Goal: Task Accomplishment & Management: Complete application form

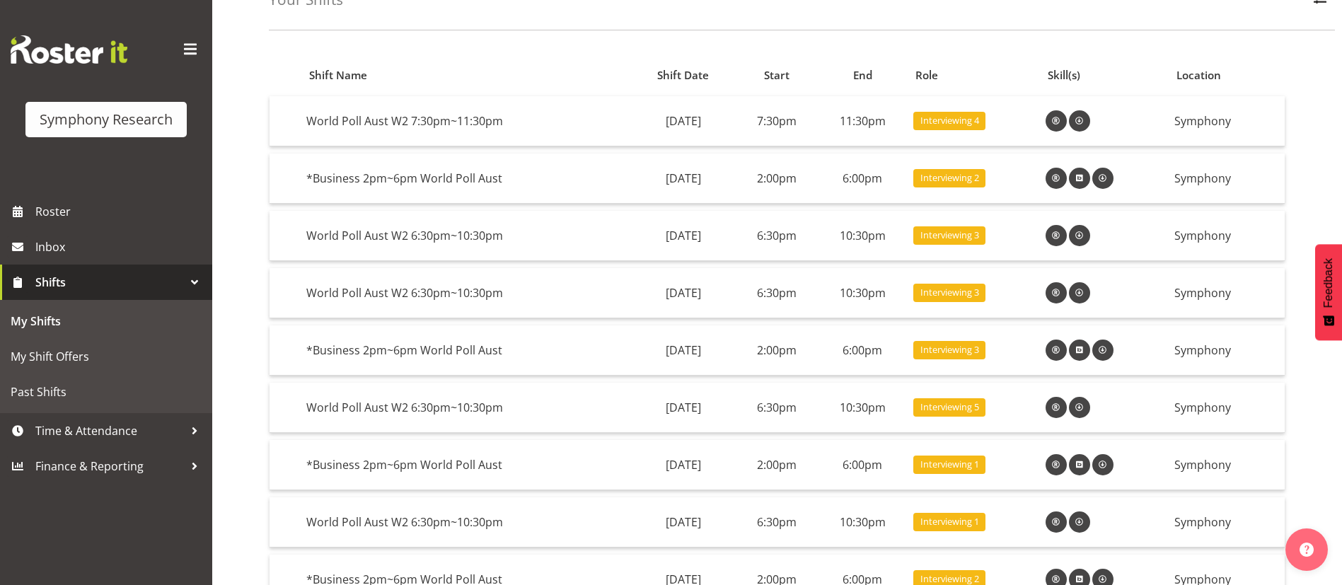
scroll to position [89, 0]
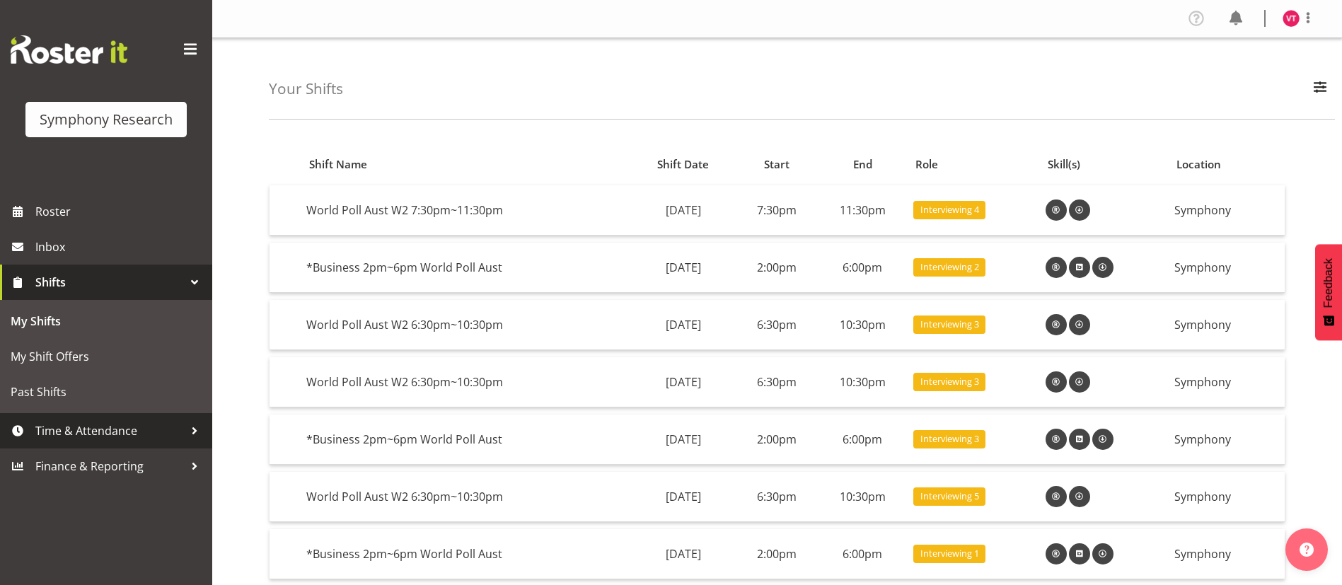
click at [155, 442] on link "Time & Attendance" at bounding box center [106, 430] width 212 height 35
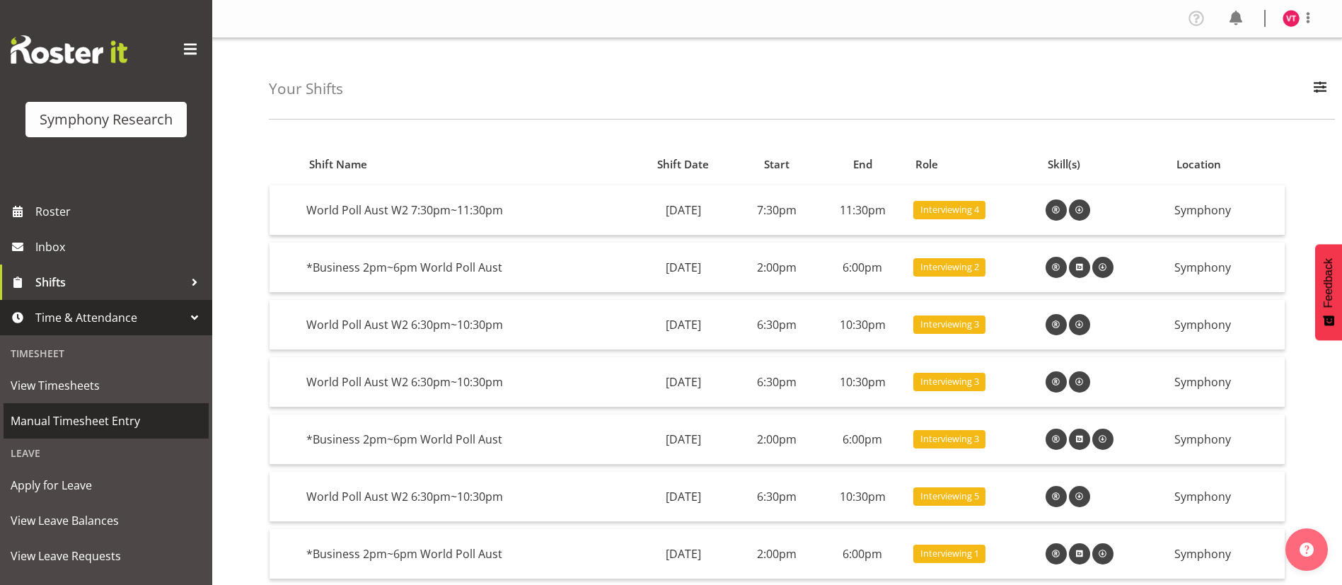
click at [96, 417] on span "Manual Timesheet Entry" at bounding box center [106, 420] width 191 height 21
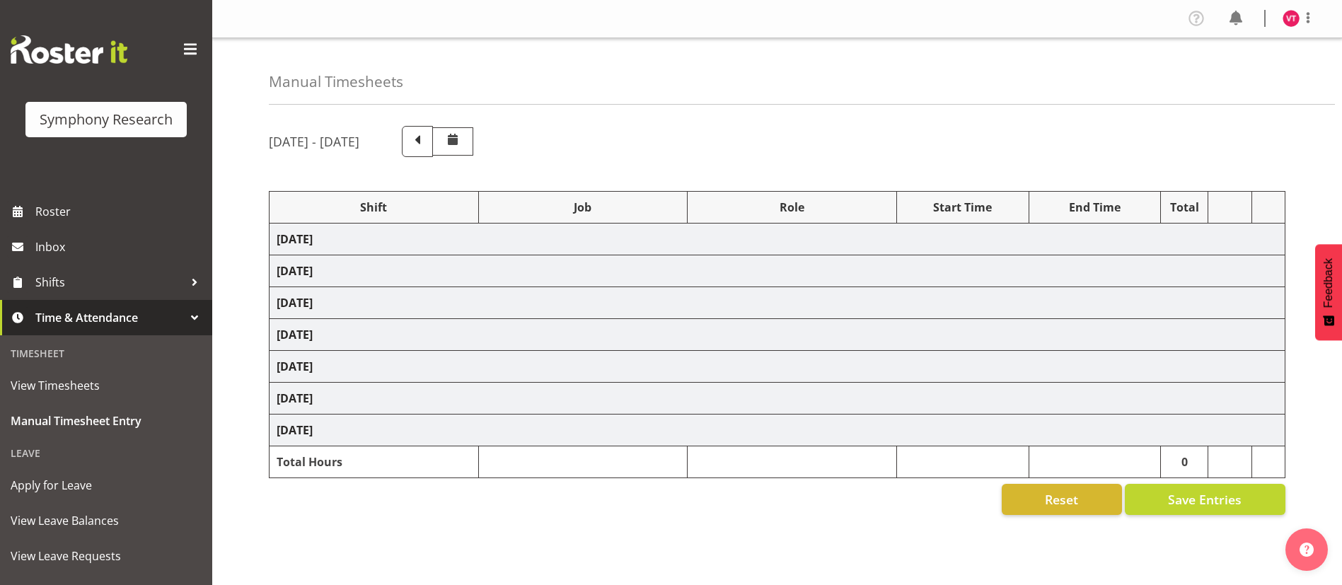
select select
select select "10499"
select select "47"
select select "48116"
select select "10499"
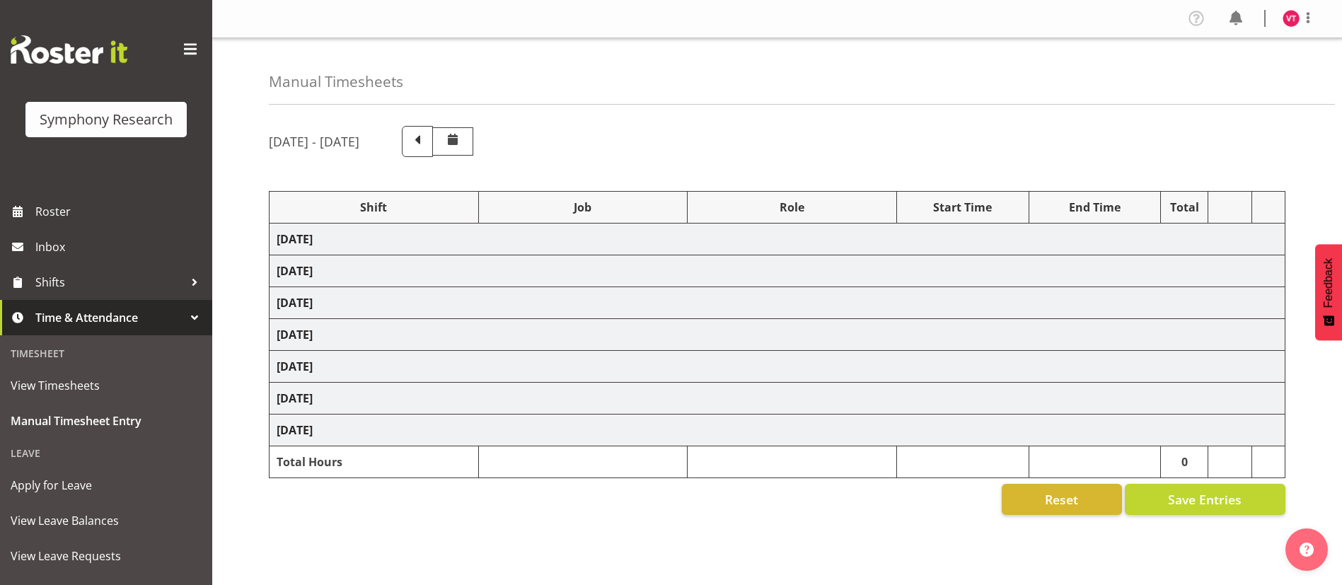
select select "47"
select select "57511"
select select "10499"
select select "47"
select select "48116"
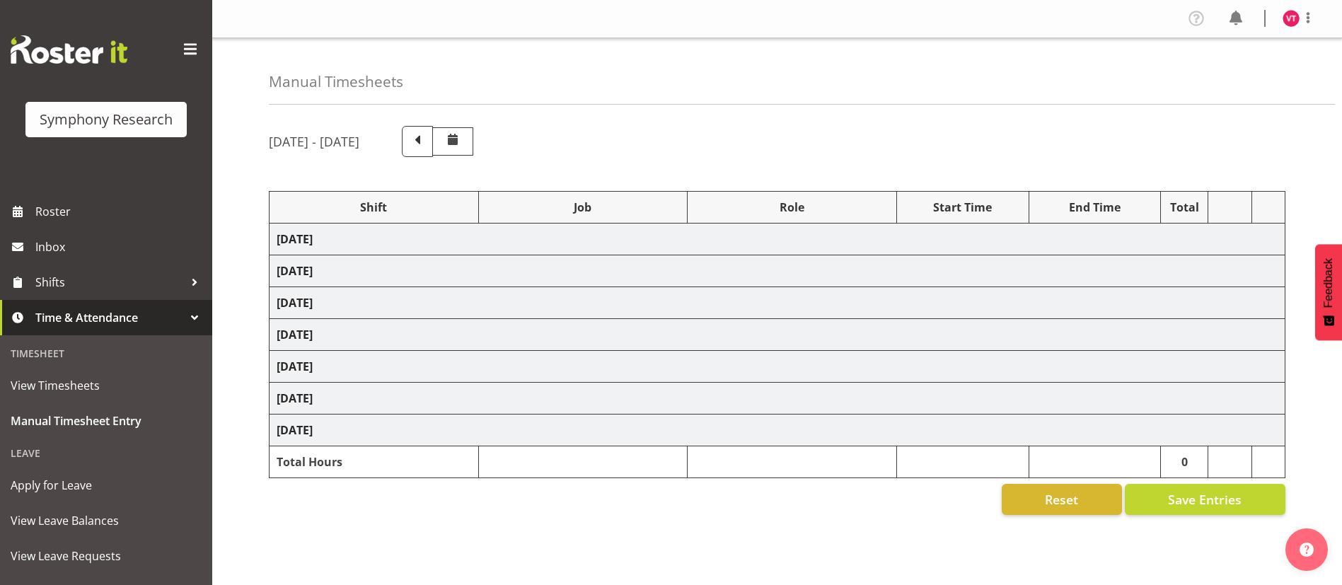
select select "10587"
select select "47"
select select "48116"
select select "10499"
select select "47"
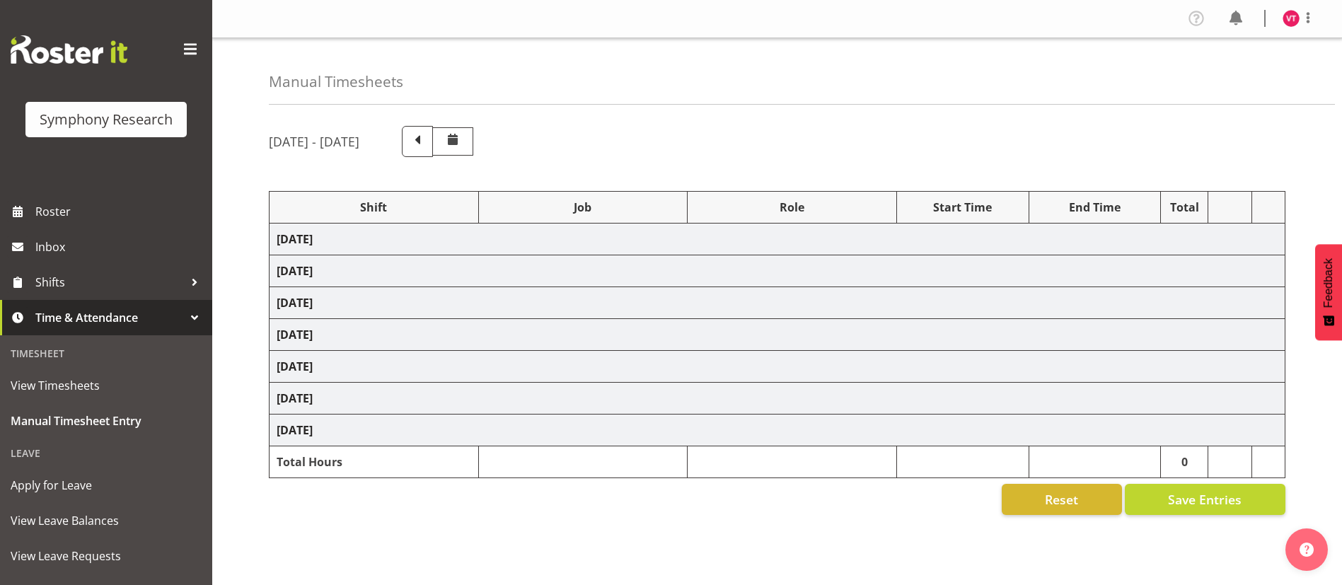
select select
select select "10499"
select select "47"
select select "56692"
select select "10499"
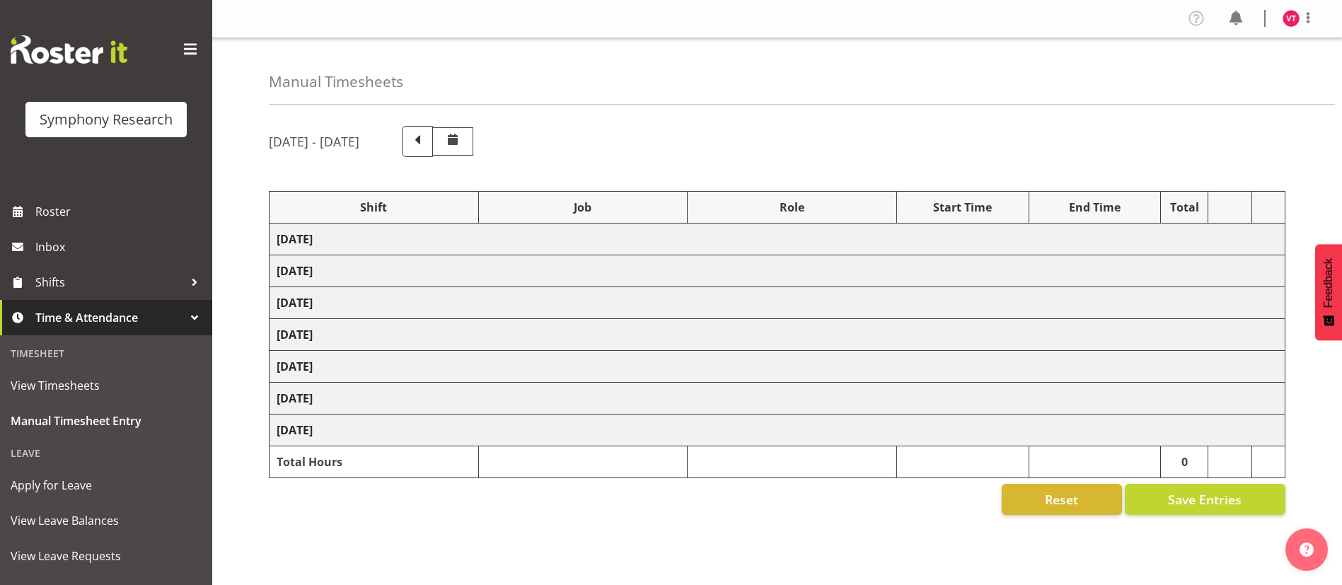
select select "47"
select select "103"
select select "10499"
select select "47"
select select "56692"
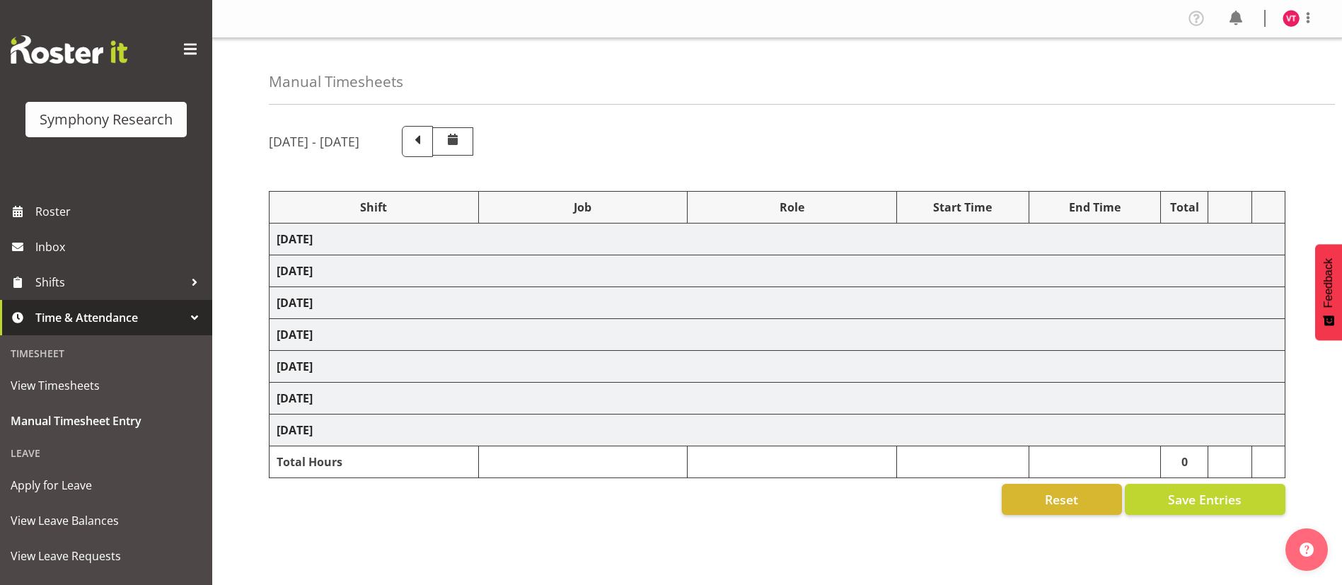
select select "10499"
select select "47"
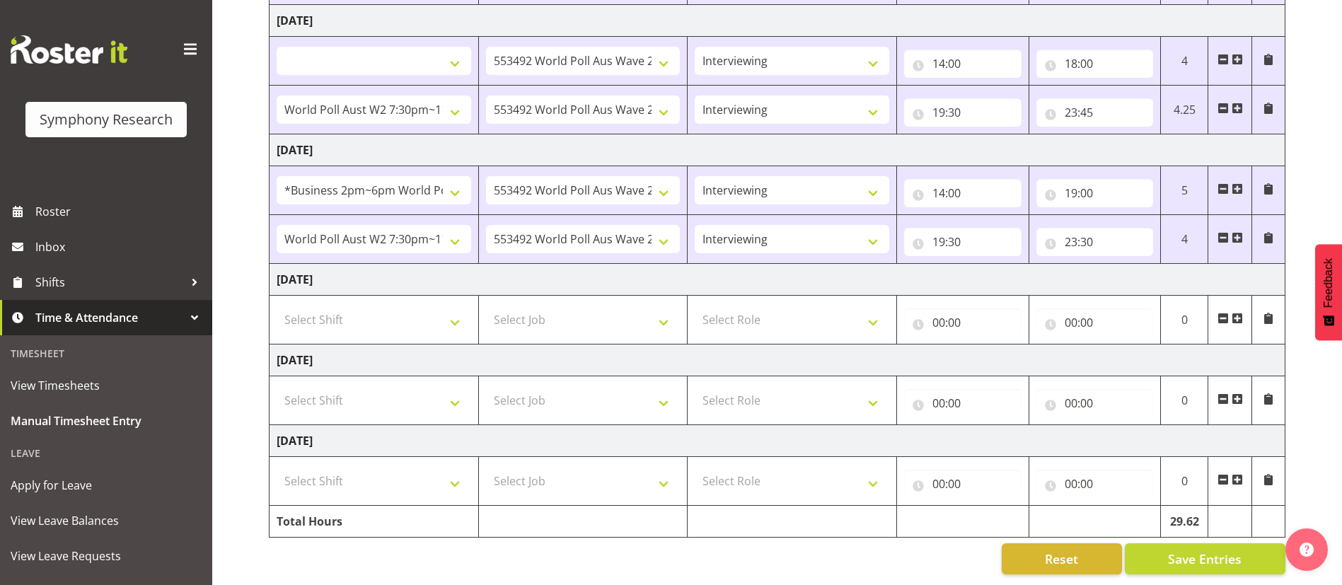
scroll to position [543, 0]
click at [457, 310] on select "Select Shift !!Weekend Residential (Roster IT Shift Label) *Business 9/10am ~ 4…" at bounding box center [374, 320] width 195 height 28
select select "103"
click at [277, 306] on select "Select Shift !!Weekend Residential (Roster IT Shift Label) *Business 9/10am ~ 4…" at bounding box center [374, 320] width 195 height 28
select select
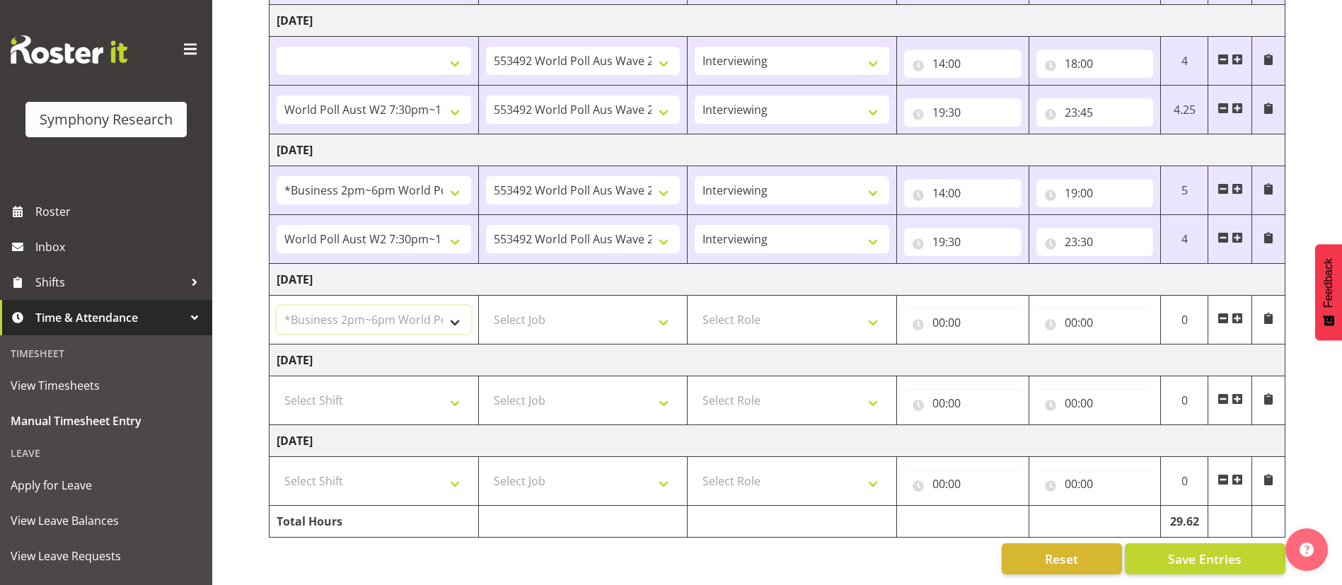
select select
click at [661, 306] on select "Select Job 550060 IF Admin 553492 World Poll Aus Wave 2 Main 2025 553493 World …" at bounding box center [583, 320] width 195 height 28
select select "10499"
click at [486, 306] on select "Select Job 550060 IF Admin 553492 World Poll Aus Wave 2 Main 2025 553493 World …" at bounding box center [583, 320] width 195 height 28
select select
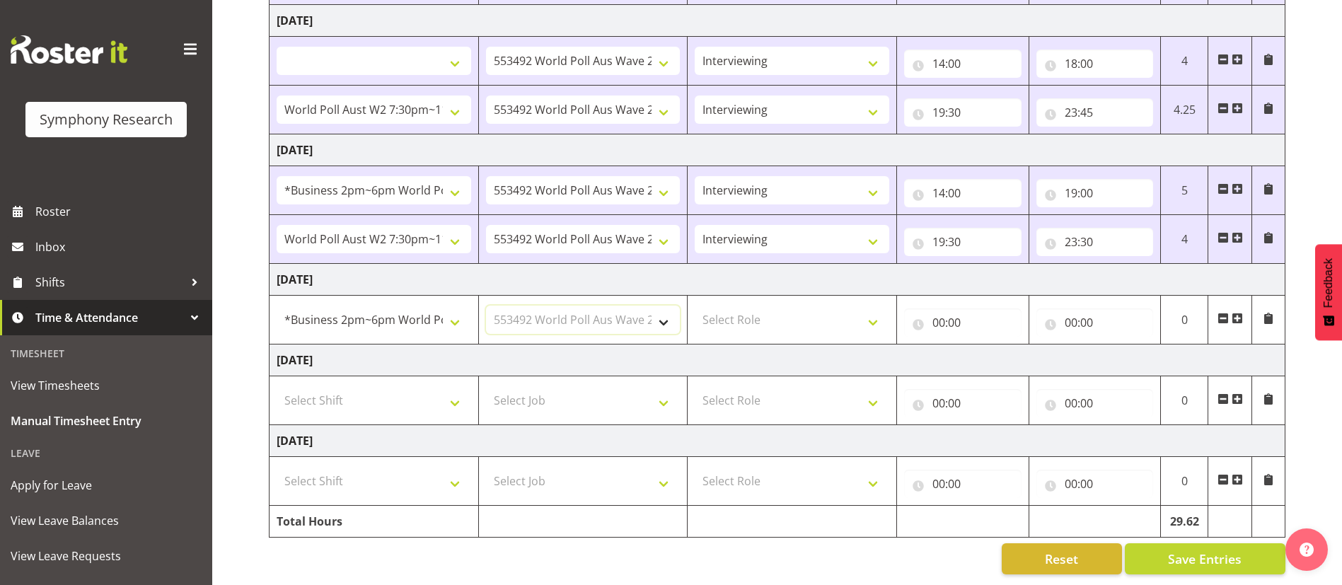
select select
click at [762, 306] on select "Select Role Briefing Interviewing" at bounding box center [792, 320] width 195 height 28
select select "47"
click at [695, 306] on select "Select Role Briefing Interviewing" at bounding box center [792, 320] width 195 height 28
select select
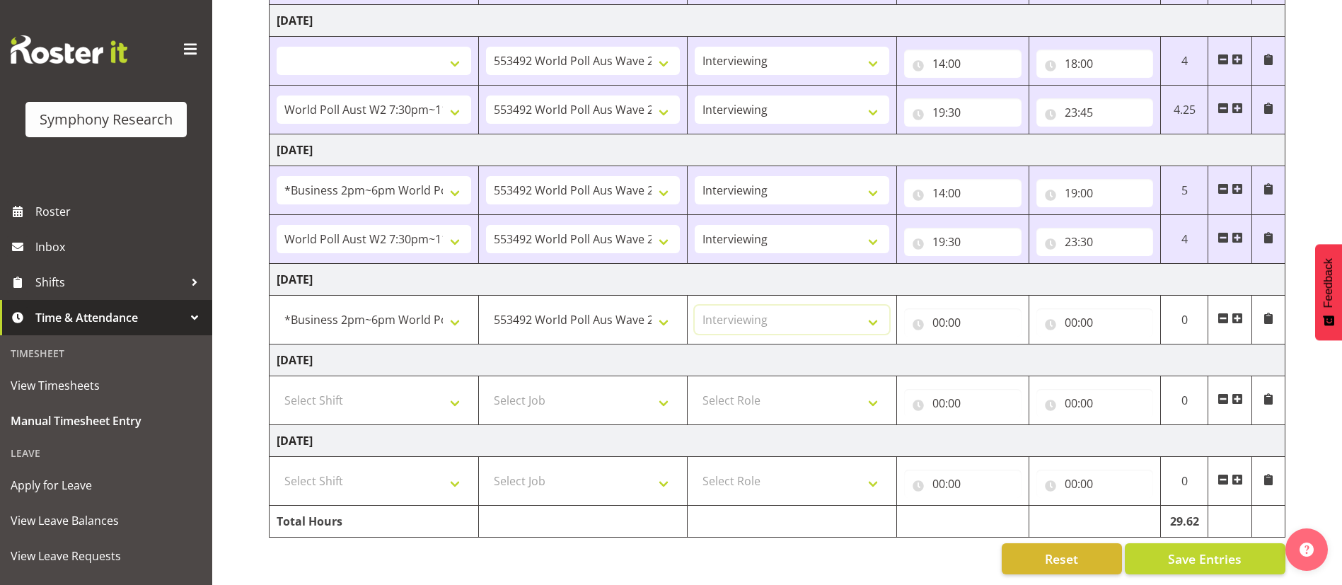
select select
click at [943, 309] on input "00:00" at bounding box center [962, 323] width 117 height 28
click at [995, 345] on select "00 01 02 03 04 05 06 07 08 09 10 11 12 13 14 15 16 17 18 19 20 21 22 23" at bounding box center [1001, 359] width 32 height 28
select select "16"
click at [985, 345] on select "00 01 02 03 04 05 06 07 08 09 10 11 12 13 14 15 16 17 18 19 20 21 22 23" at bounding box center [1001, 359] width 32 height 28
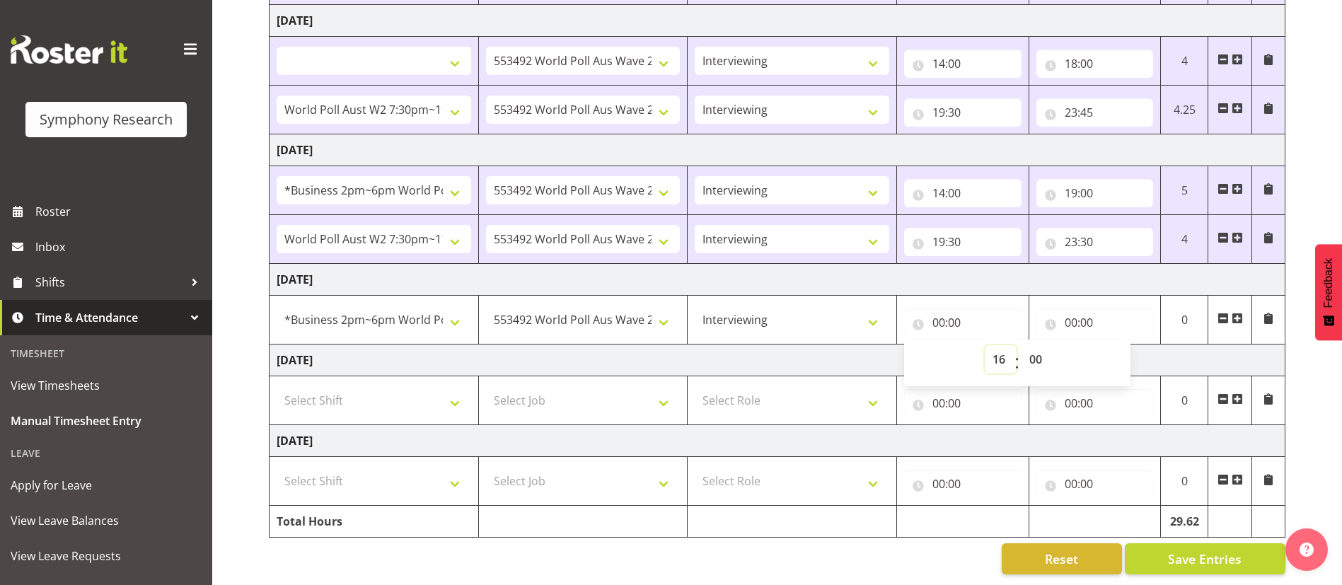
select select
type input "16:00"
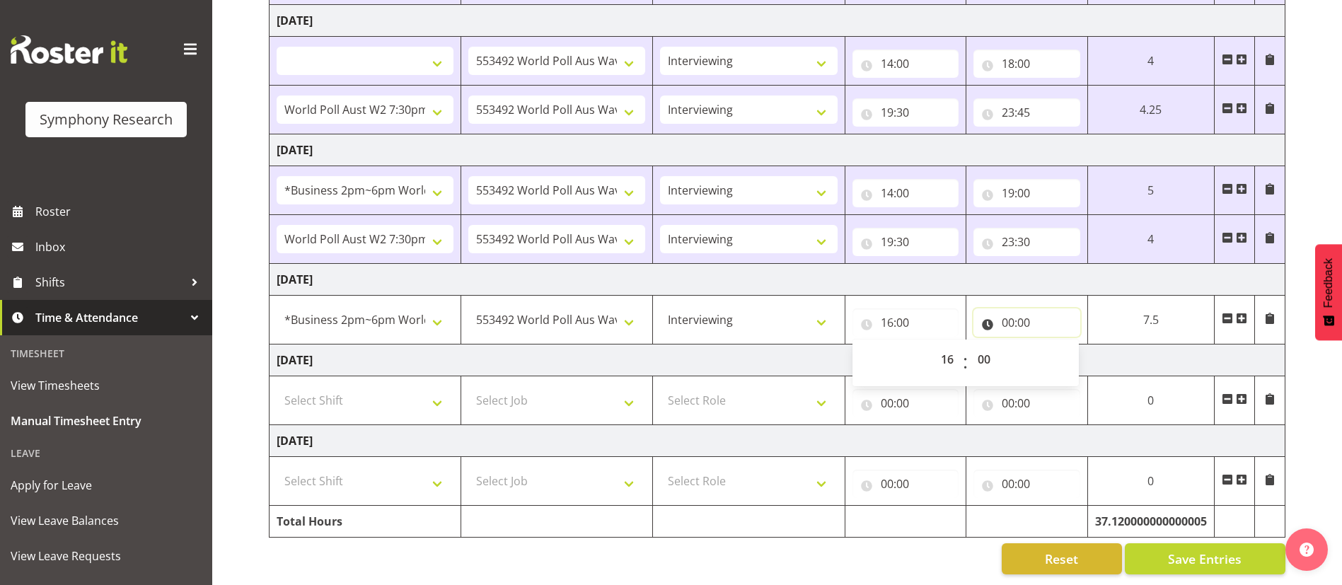
click at [1010, 309] on input "00:00" at bounding box center [1027, 323] width 107 height 28
click at [1069, 345] on select "00 01 02 03 04 05 06 07 08 09 10 11 12 13 14 15 16 17 18 19 20 21 22 23" at bounding box center [1070, 359] width 32 height 28
select select "18"
click at [1086, 345] on select "00 01 02 03 04 05 06 07 08 09 10 11 12 13 14 15 16 17 18 19 20 21 22 23" at bounding box center [1070, 359] width 32 height 28
select select
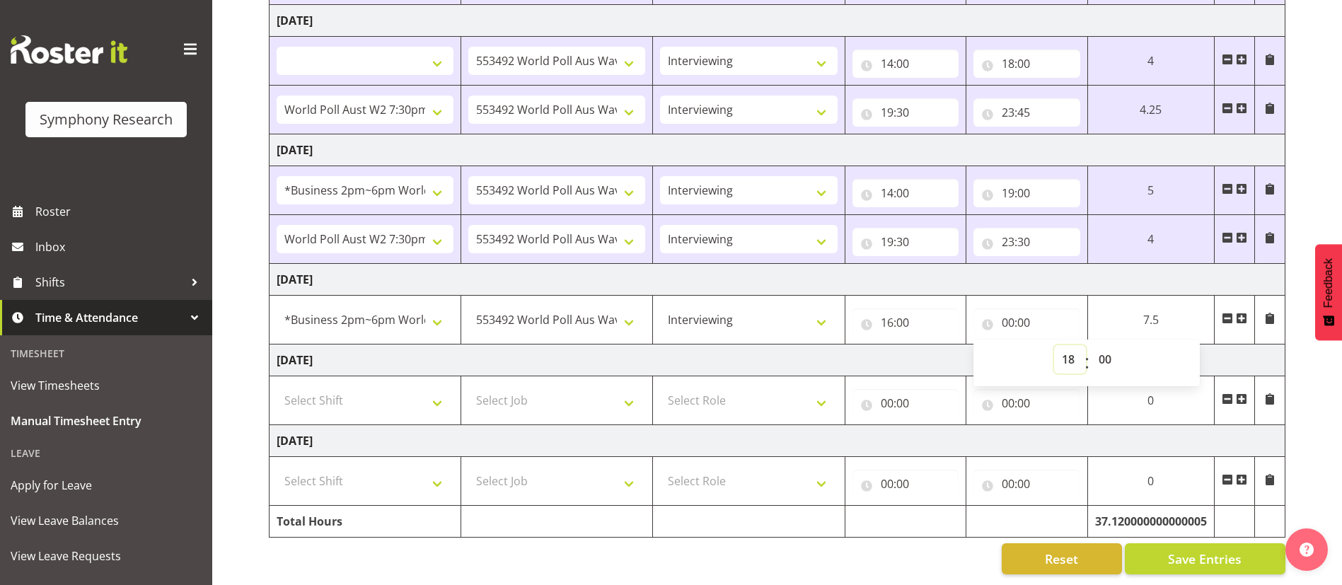
select select
type input "18:00"
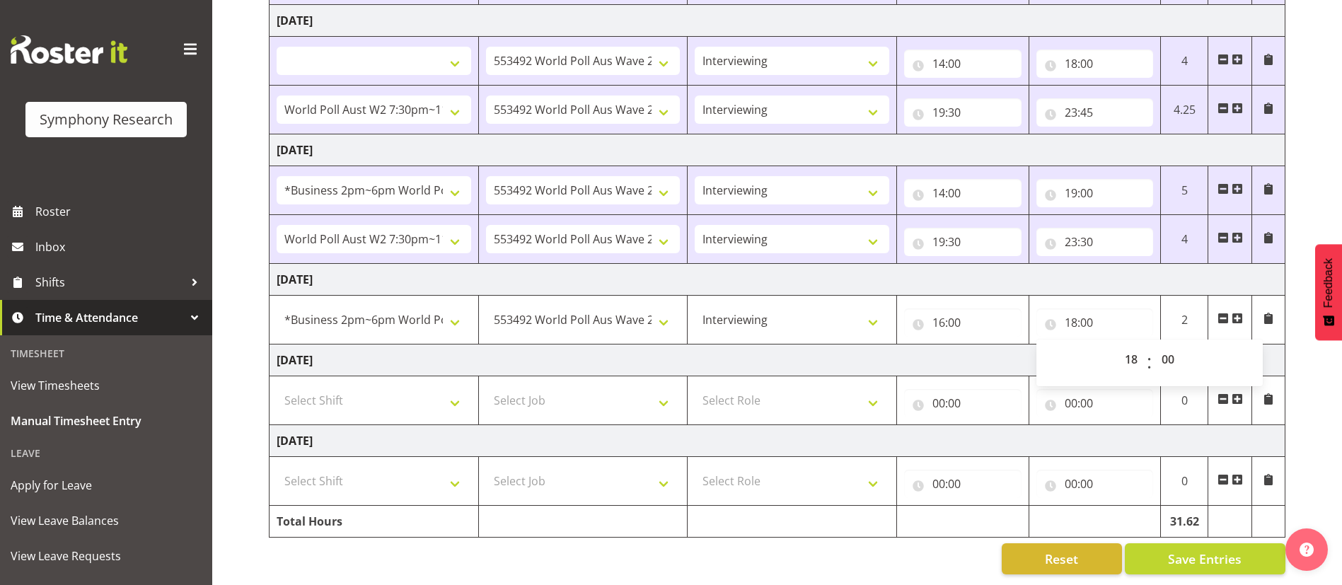
click at [1237, 313] on span at bounding box center [1237, 318] width 11 height 11
select select
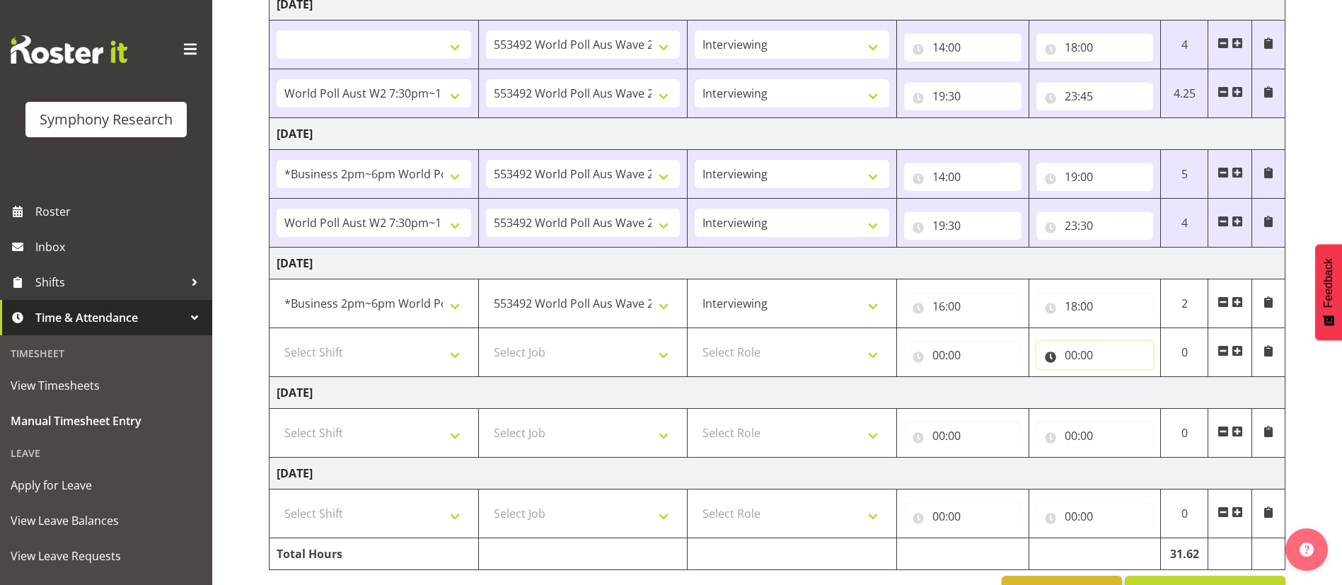
click at [1071, 356] on input "00:00" at bounding box center [1095, 355] width 117 height 28
click at [1132, 393] on select "00 01 02 03 04 05 06 07 08 09 10 11 12 13 14 15 16 17 18 19 20 21 22 23" at bounding box center [1133, 392] width 32 height 28
select select "23"
click at [1117, 378] on select "00 01 02 03 04 05 06 07 08 09 10 11 12 13 14 15 16 17 18 19 20 21 22 23" at bounding box center [1133, 392] width 32 height 28
select select
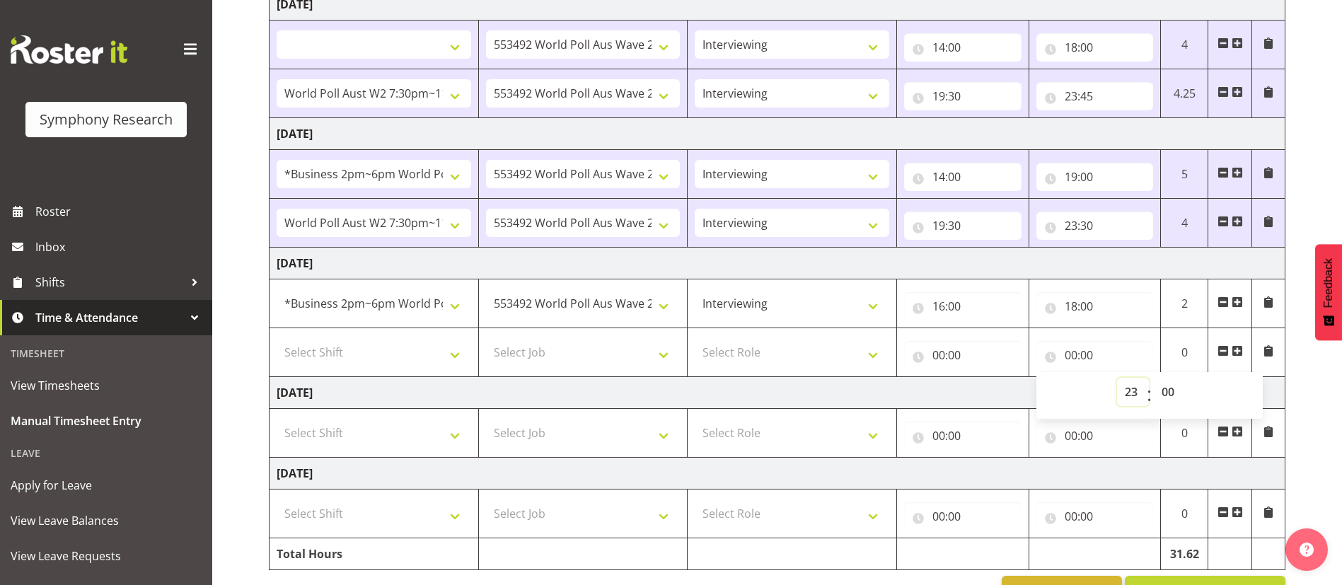
select select
type input "23:00"
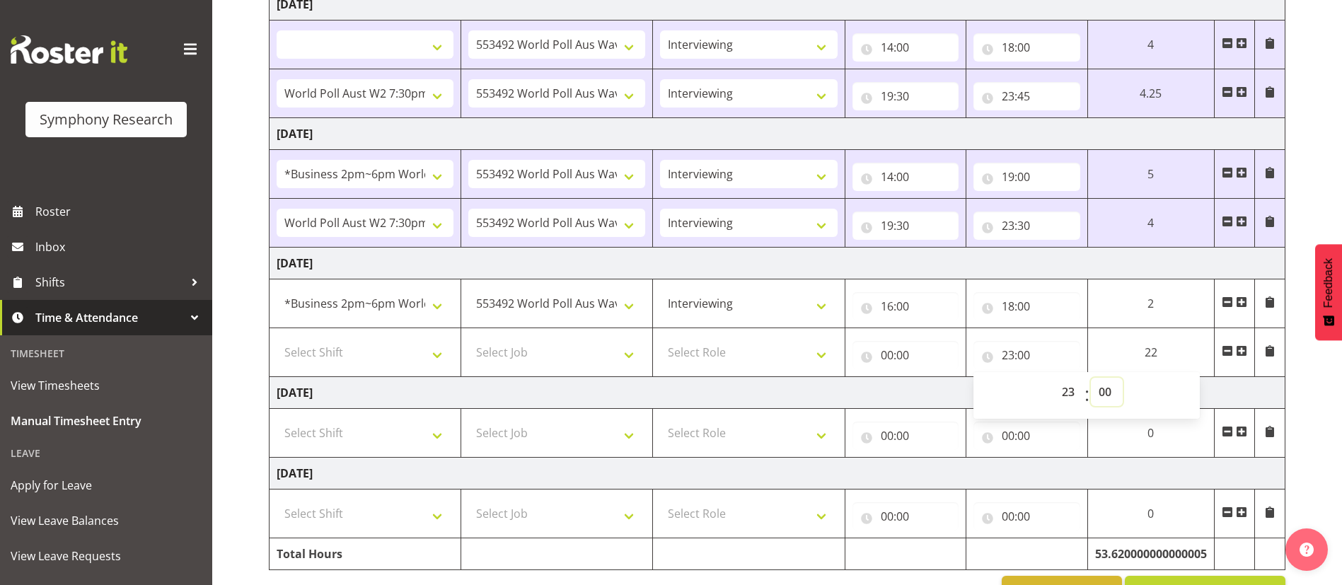
click at [1107, 386] on select "00 01 02 03 04 05 06 07 08 09 10 11 12 13 14 15 16 17 18 19 20 21 22 23 24 25 2…" at bounding box center [1107, 392] width 32 height 28
select select "30"
click at [1091, 378] on select "00 01 02 03 04 05 06 07 08 09 10 11 12 13 14 15 16 17 18 19 20 21 22 23 24 25 2…" at bounding box center [1107, 392] width 32 height 28
select select
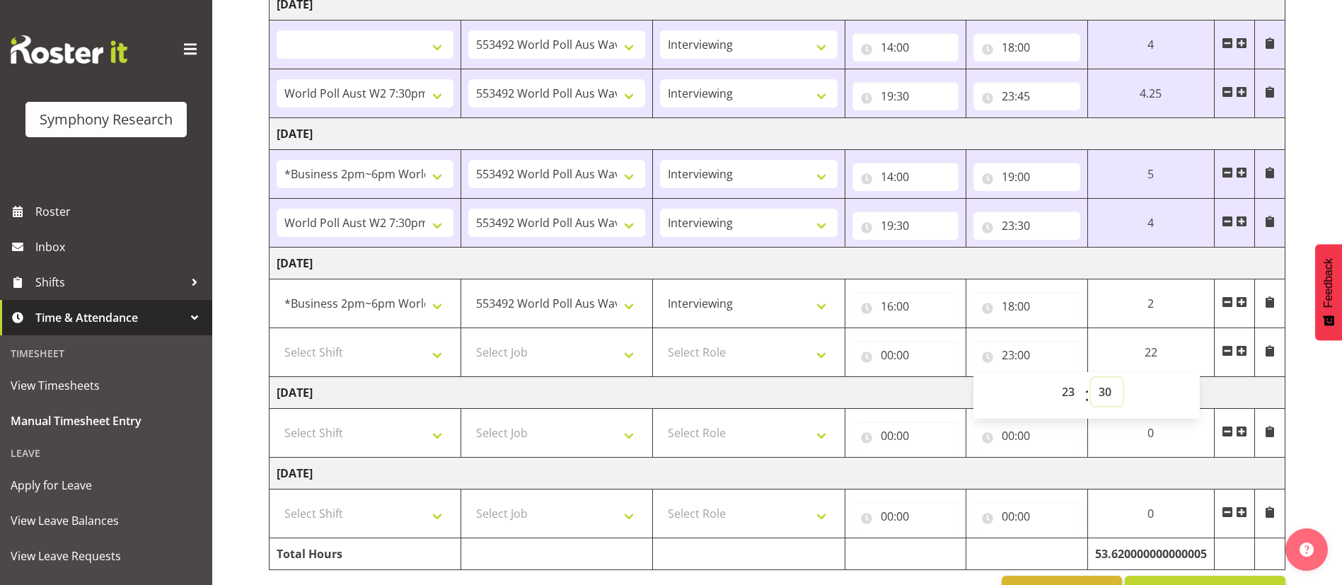
type input "23:30"
click at [929, 353] on input "00:00" at bounding box center [906, 355] width 107 height 28
click at [948, 389] on select "00 01 02 03 04 05 06 07 08 09 10 11 12 13 14 15 16 17 18 19 20 21 22 23" at bounding box center [949, 392] width 32 height 28
select select "19"
click at [933, 378] on select "00 01 02 03 04 05 06 07 08 09 10 11 12 13 14 15 16 17 18 19 20 21 22 23" at bounding box center [949, 392] width 32 height 28
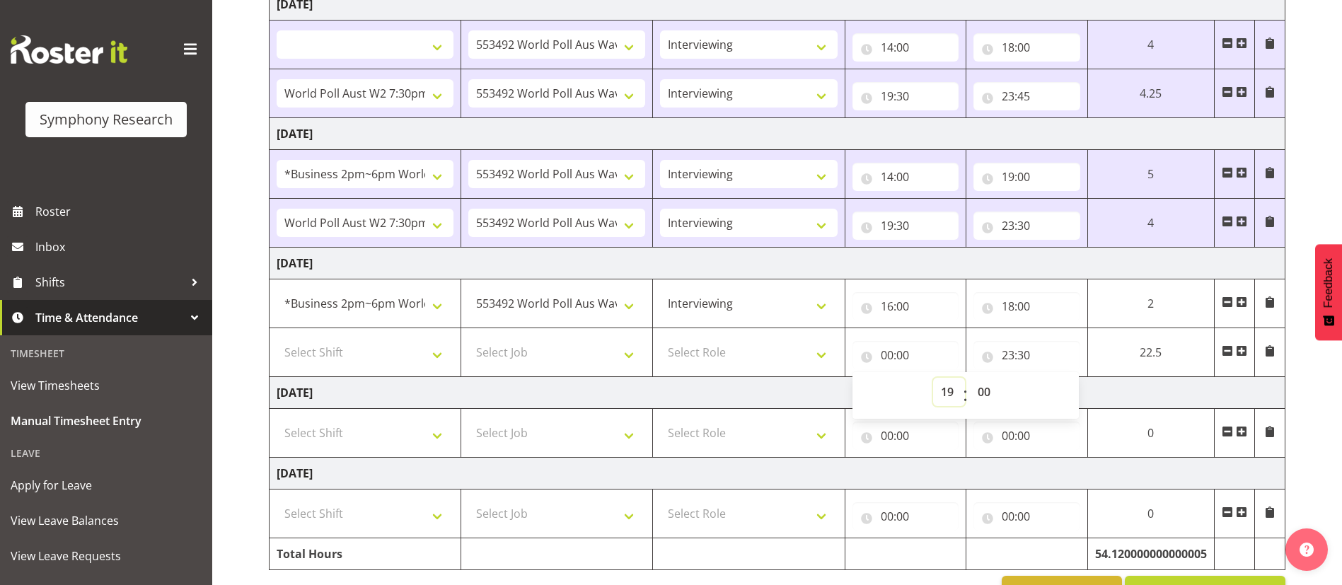
select select
type input "19:00"
click at [987, 391] on select "00 01 02 03 04 05 06 07 08 09 10 11 12 13 14 15 16 17 18 19 20 21 22 23 24 25 2…" at bounding box center [986, 392] width 32 height 28
select select "30"
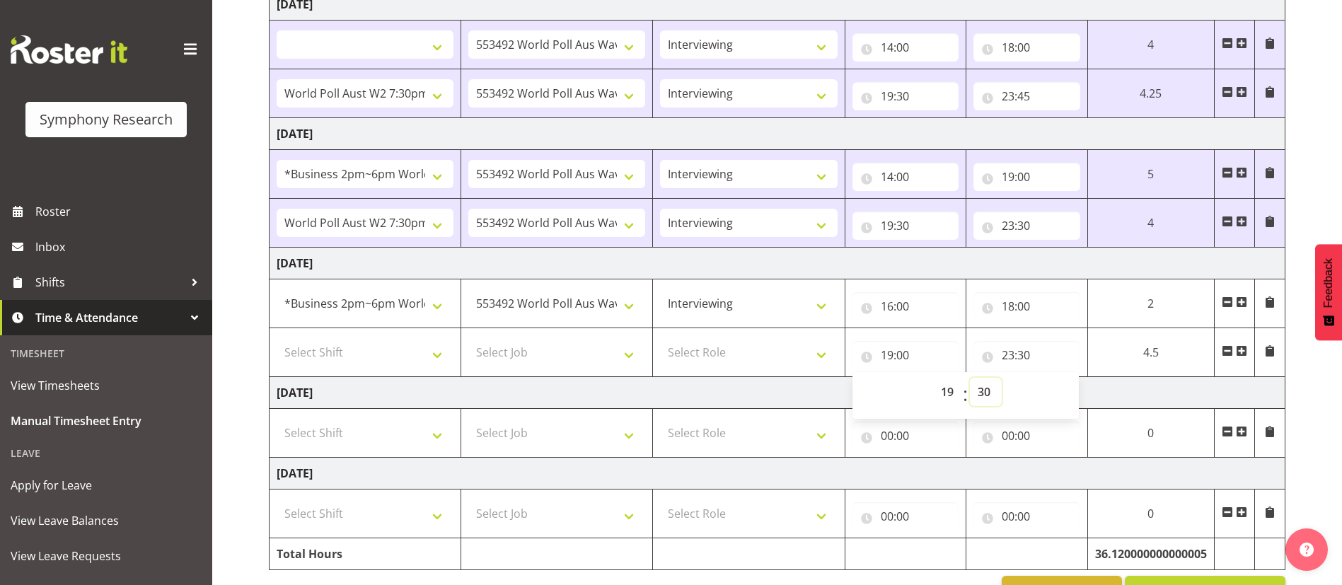
click at [970, 378] on select "00 01 02 03 04 05 06 07 08 09 10 11 12 13 14 15 16 17 18 19 20 21 22 23 24 25 2…" at bounding box center [986, 392] width 32 height 28
select select
type input "19:30"
click at [728, 352] on select "Select Role Briefing Interviewing" at bounding box center [748, 352] width 177 height 28
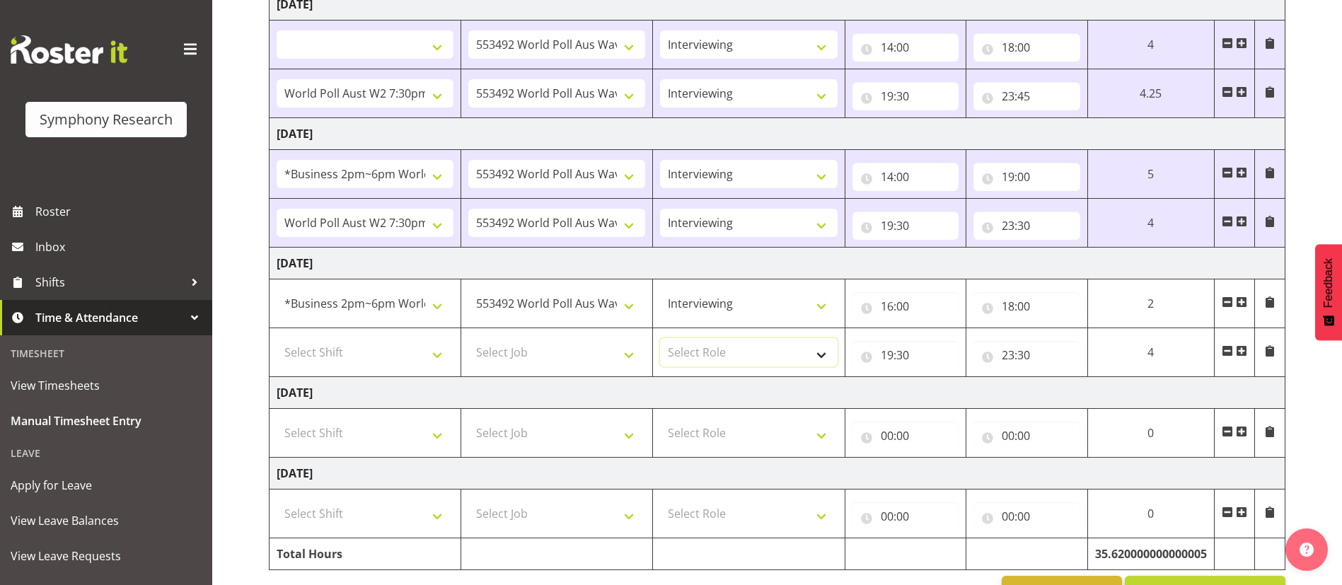
select select "47"
click at [660, 338] on select "Select Role Briefing Interviewing" at bounding box center [748, 352] width 177 height 28
select select
click at [580, 353] on select "Select Job 550060 IF Admin 553492 World Poll Aus Wave 2 Main 2025 553493 World …" at bounding box center [556, 352] width 177 height 28
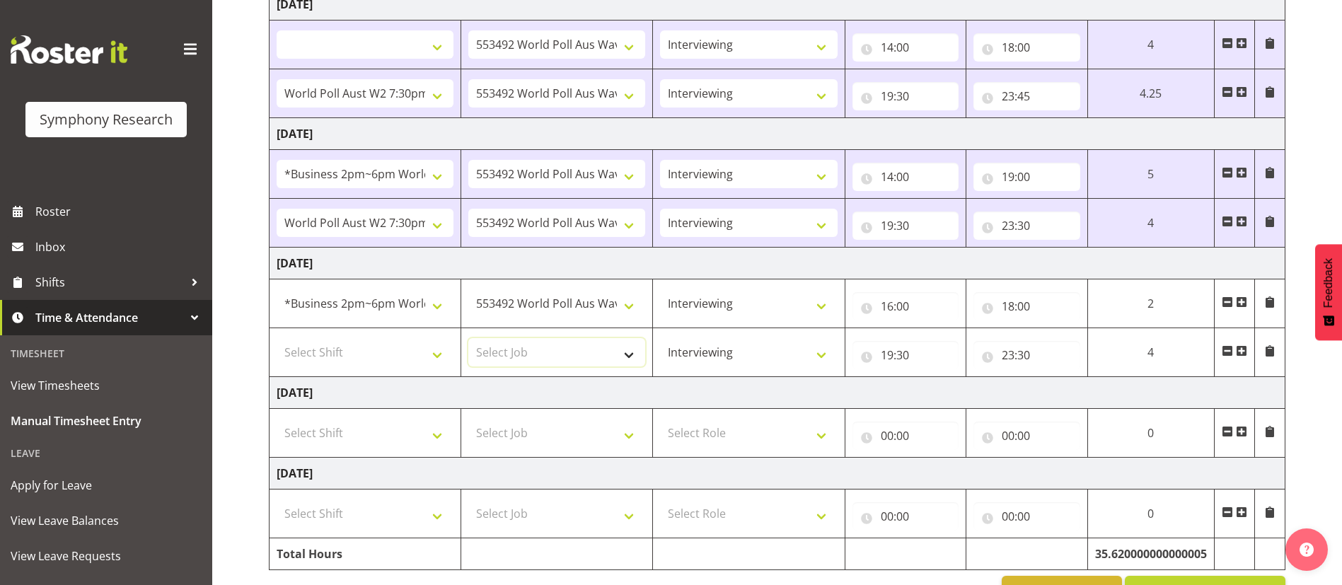
select select "10499"
click at [468, 338] on select "Select Job 550060 IF Admin 553492 World Poll Aus Wave 2 Main 2025 553493 World …" at bounding box center [556, 352] width 177 height 28
select select
click at [394, 355] on select "Select Shift !!Weekend Residential (Roster IT Shift Label) *Business 9/10am ~ 4…" at bounding box center [365, 352] width 177 height 28
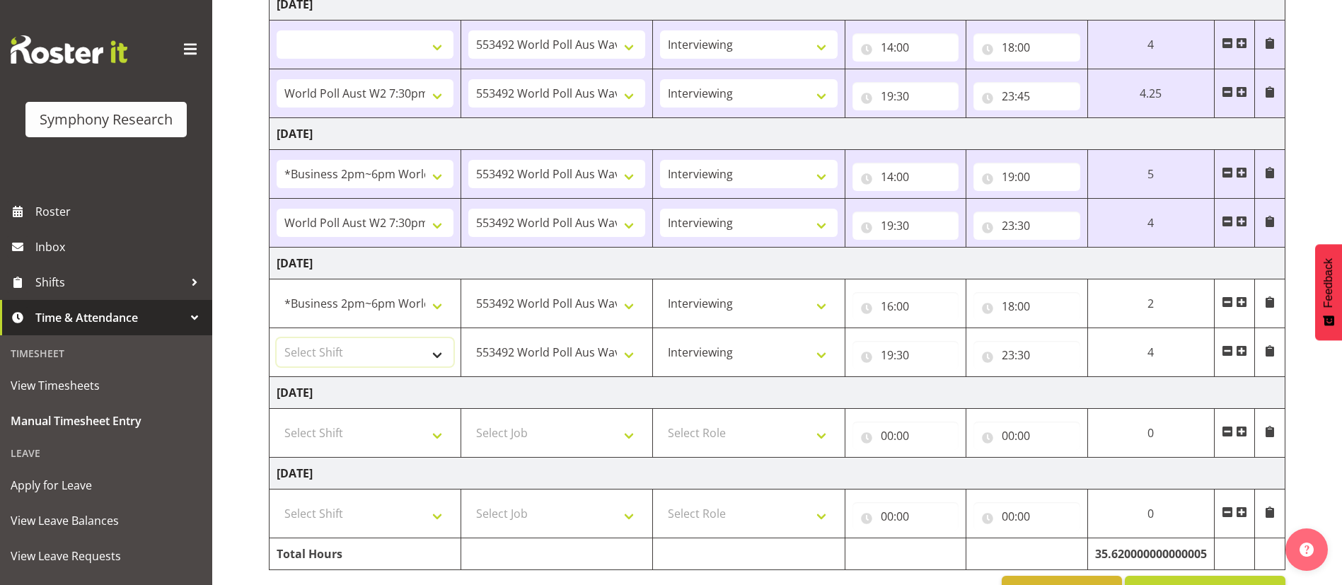
select select "56692"
click at [277, 338] on select "Select Shift !!Weekend Residential (Roster IT Shift Label) *Business 9/10am ~ 4…" at bounding box center [365, 352] width 177 height 28
select select
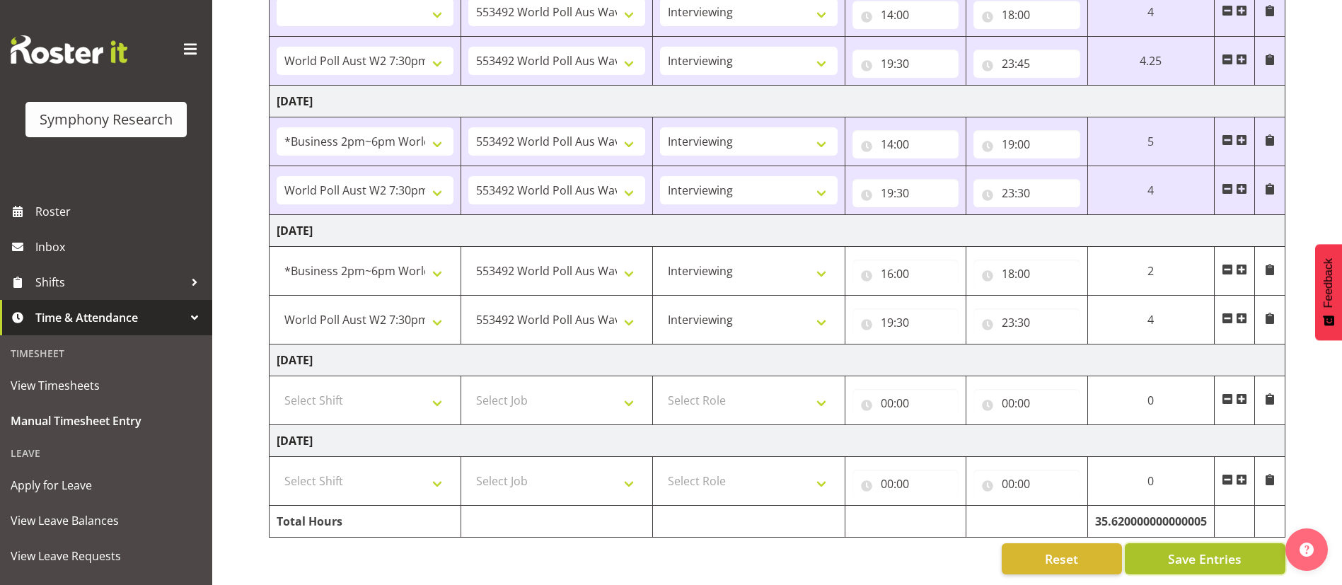
click at [1164, 544] on button "Save Entries" at bounding box center [1205, 559] width 161 height 31
select select
